Goal: Navigation & Orientation: Find specific page/section

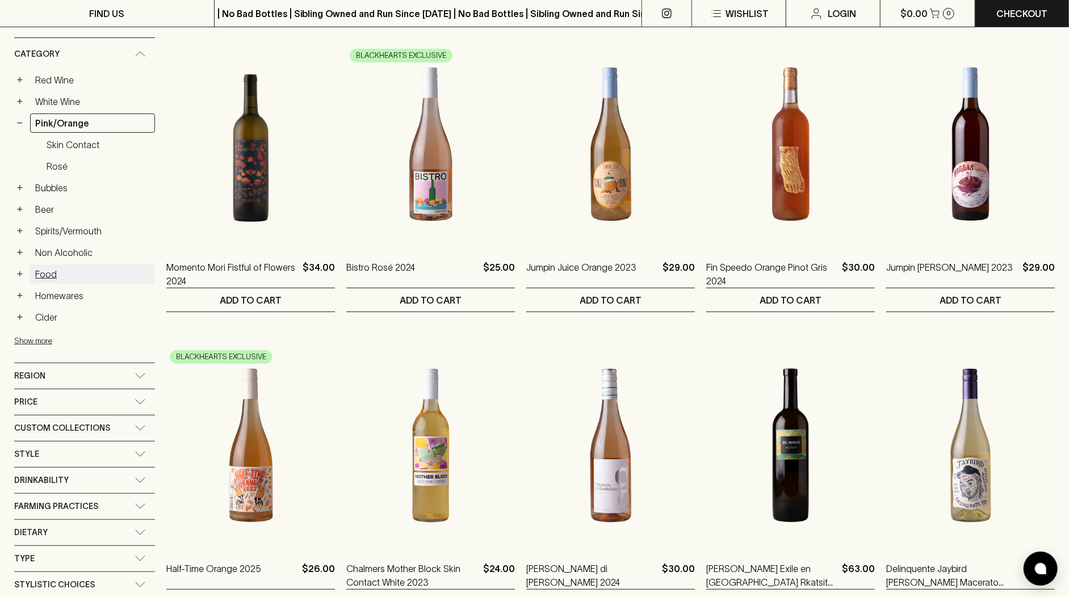
click at [105, 265] on link "Food" at bounding box center [92, 274] width 125 height 19
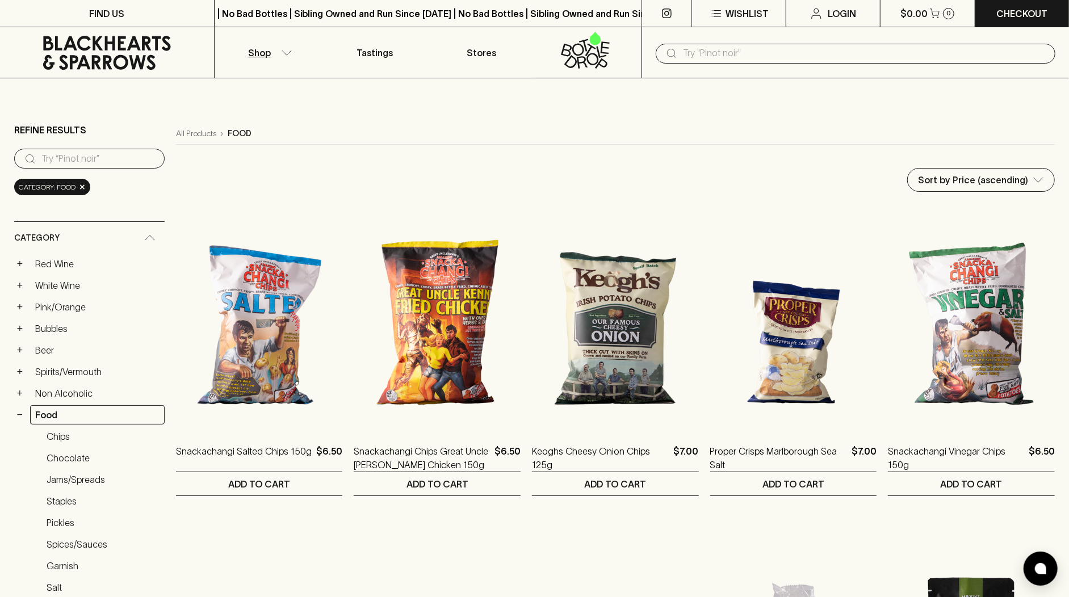
click at [155, 56] on icon at bounding box center [107, 53] width 197 height 34
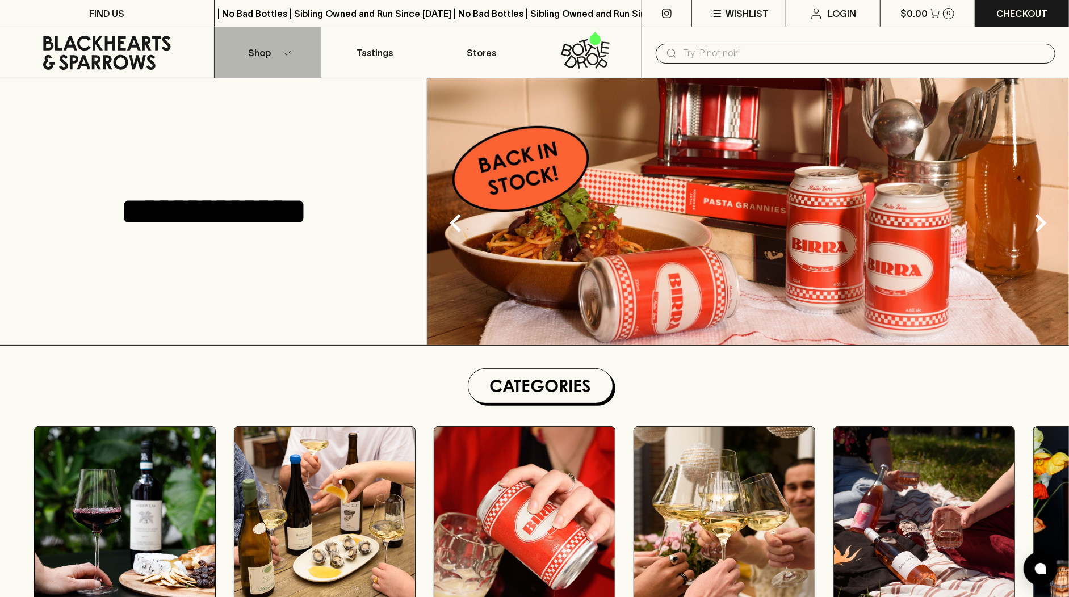
click at [254, 54] on p "Shop" at bounding box center [259, 53] width 23 height 14
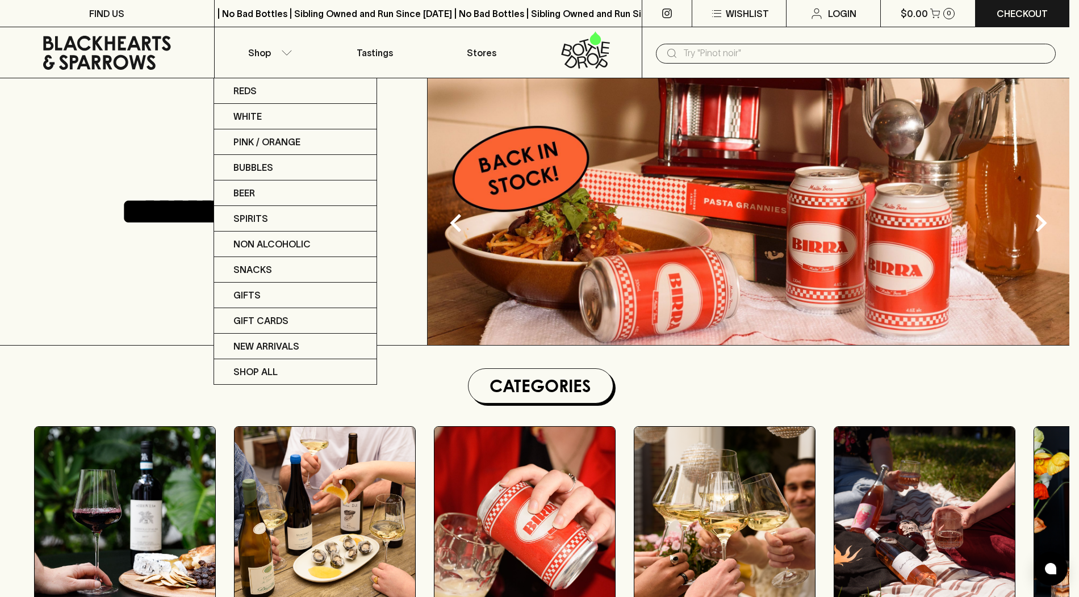
click at [257, 52] on div at bounding box center [539, 298] width 1079 height 597
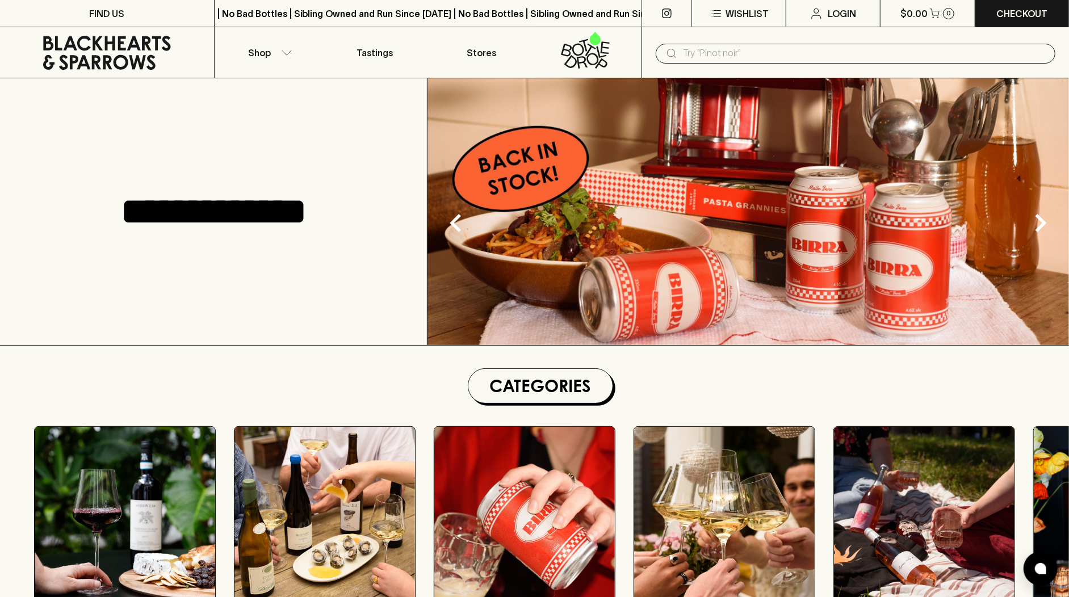
click at [258, 51] on p "Shop" at bounding box center [259, 53] width 23 height 14
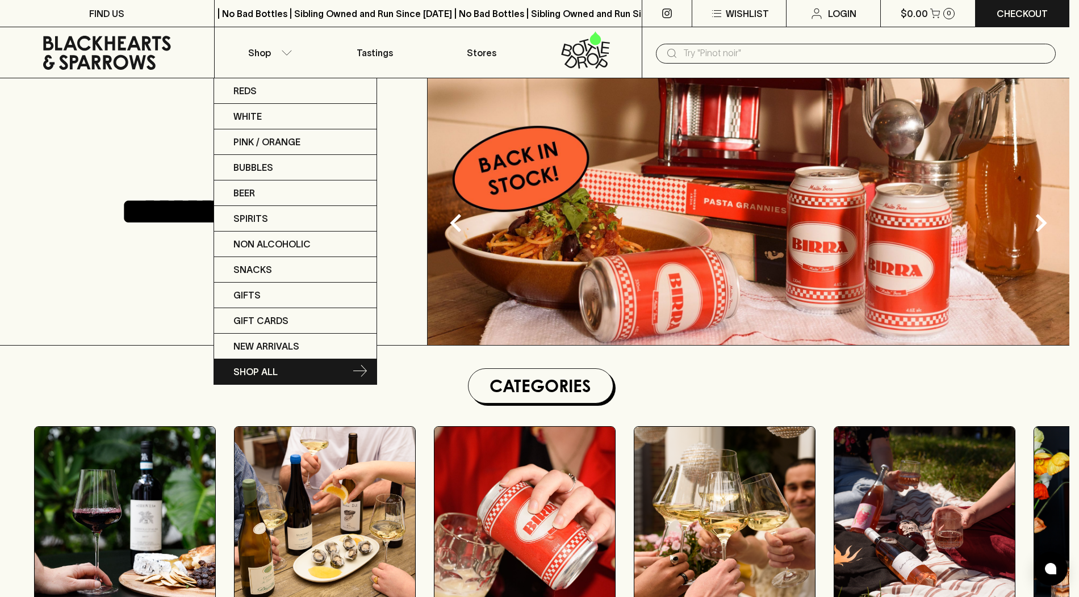
click at [271, 368] on p "SHOP ALL" at bounding box center [255, 372] width 44 height 14
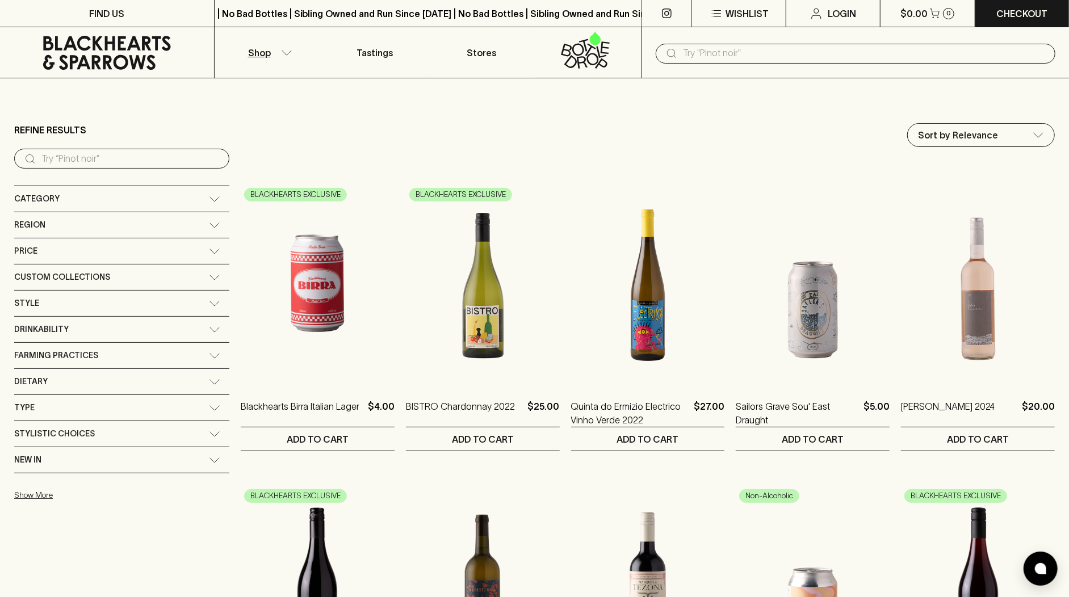
click at [134, 193] on div "Category" at bounding box center [111, 199] width 195 height 14
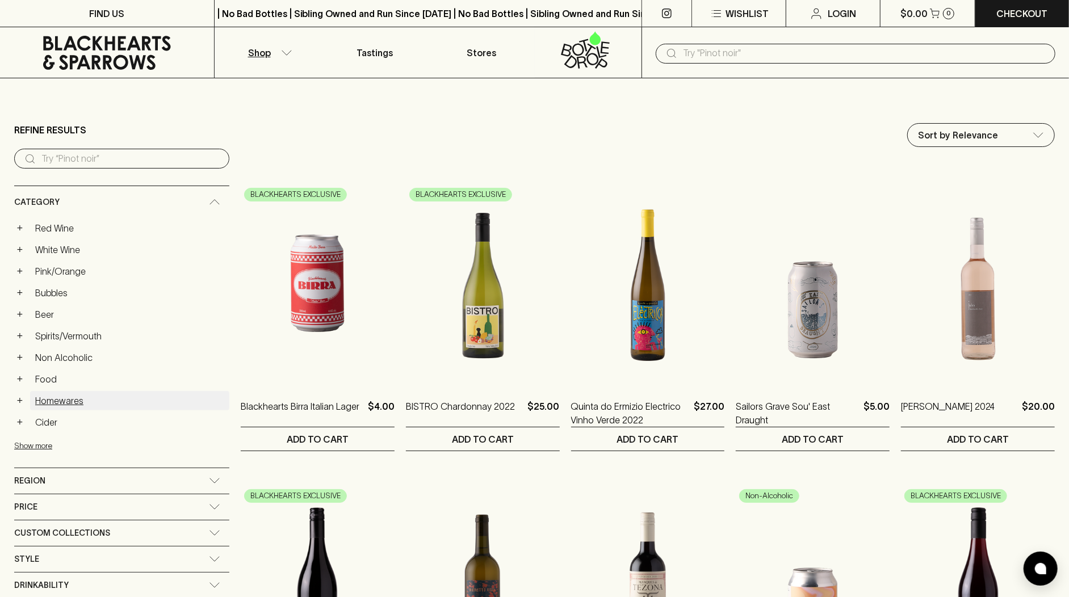
click at [70, 397] on link "Homewares" at bounding box center [129, 400] width 199 height 19
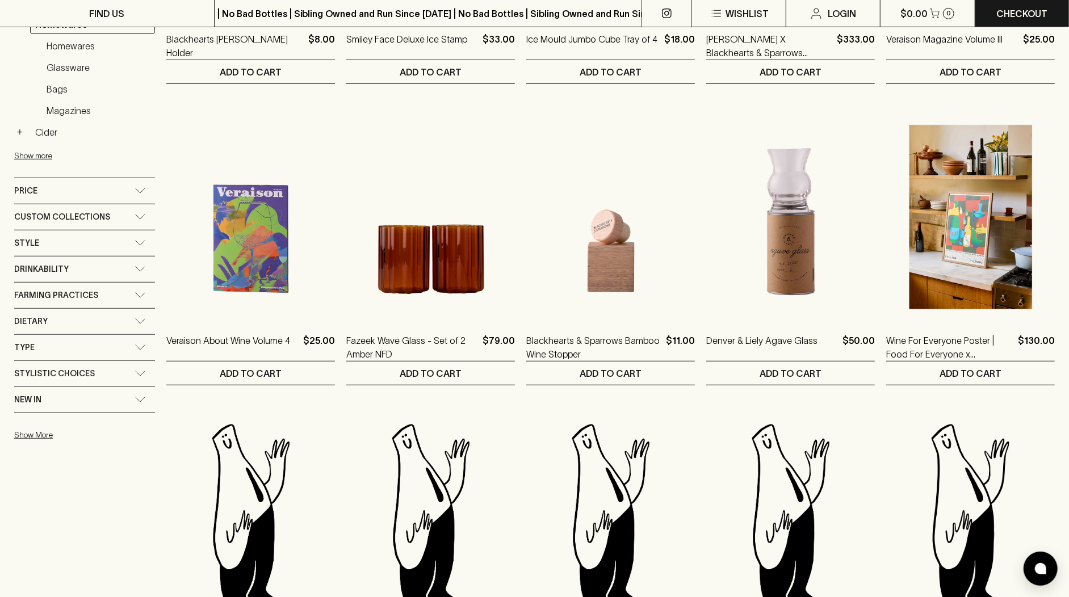
scroll to position [543, 0]
